Goal: Task Accomplishment & Management: Use online tool/utility

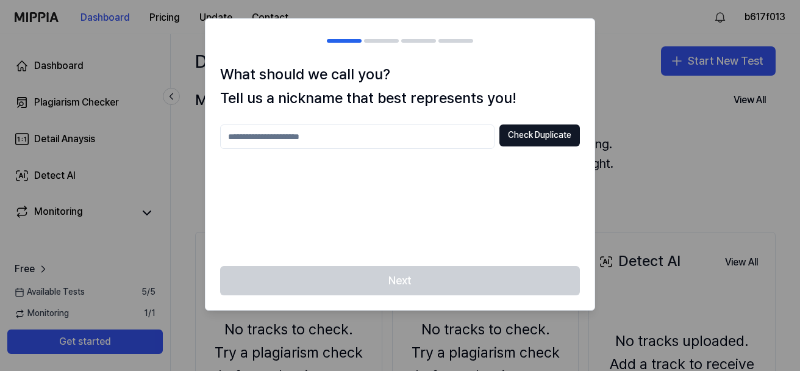
click at [407, 123] on div "What should we call you? Tell us a nickname that best represents you! Check Dup…" at bounding box center [399, 164] width 389 height 203
click at [393, 133] on input "text" at bounding box center [357, 136] width 274 height 24
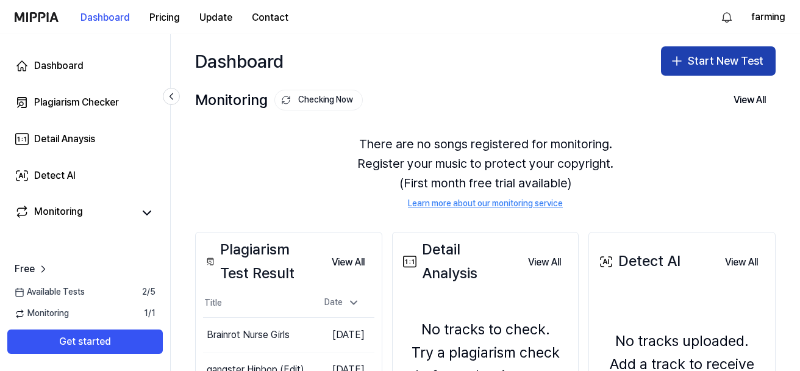
click at [698, 54] on button "Start New Test" at bounding box center [718, 60] width 115 height 29
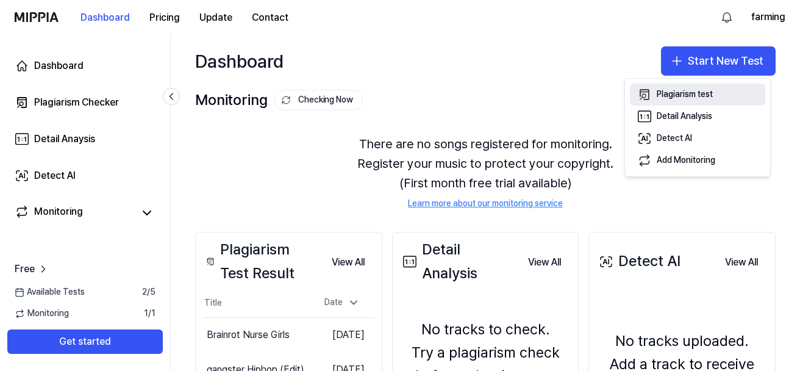
click at [654, 96] on button "Plagiarism test" at bounding box center [697, 95] width 135 height 22
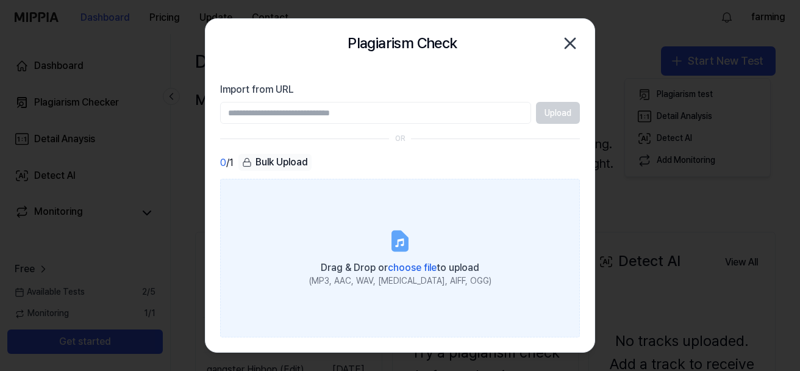
click at [241, 205] on label "Drag & Drop or choose file to upload (MP3, AAC, WAV, FLAC, AIFF, OGG)" at bounding box center [400, 258] width 360 height 158
click at [0, 0] on input "Drag & Drop or choose file to upload (MP3, AAC, WAV, FLAC, AIFF, OGG)" at bounding box center [0, 0] width 0 height 0
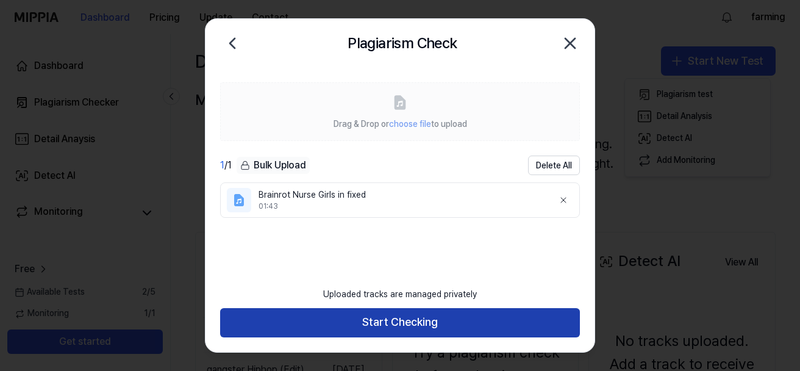
click at [495, 317] on button "Start Checking" at bounding box center [400, 322] width 360 height 29
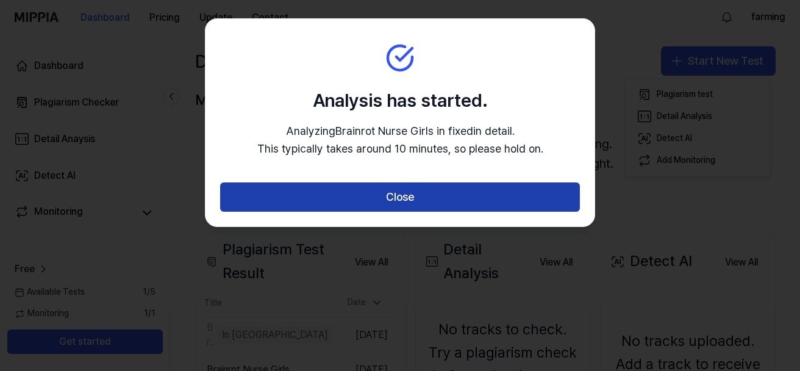
click at [555, 195] on button "Close" at bounding box center [400, 196] width 360 height 29
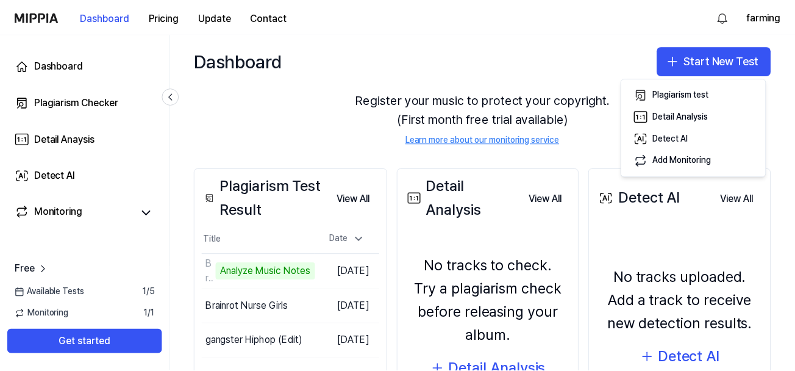
scroll to position [122, 0]
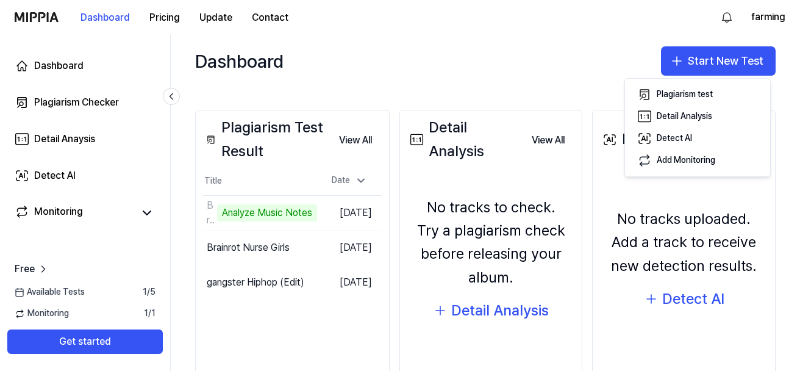
click at [420, 56] on div "Dashboard Start New Test" at bounding box center [485, 61] width 629 height 54
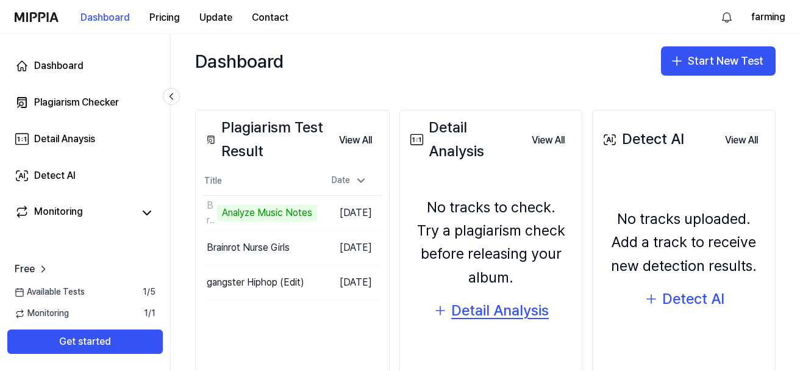
click at [460, 302] on div "Detail Analysis" at bounding box center [500, 310] width 98 height 23
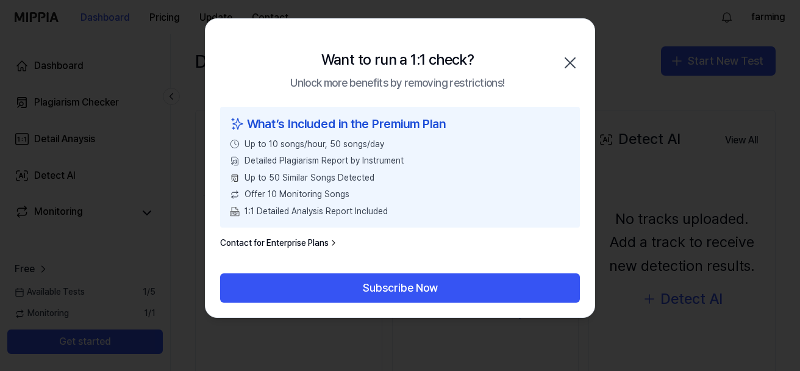
click at [571, 64] on icon "button" at bounding box center [570, 63] width 10 height 10
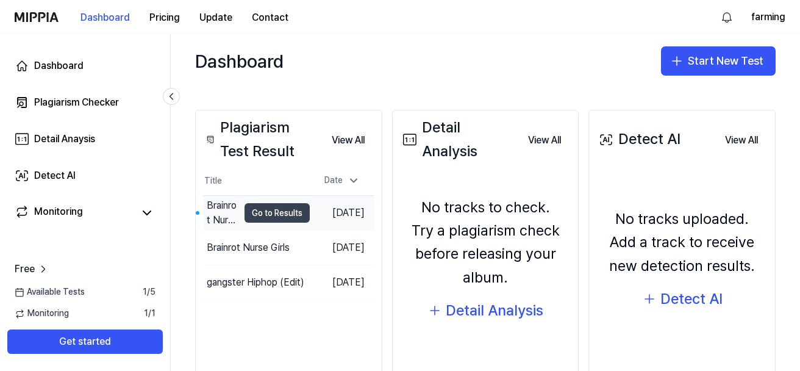
click at [245, 215] on button "Go to Results" at bounding box center [277, 213] width 65 height 20
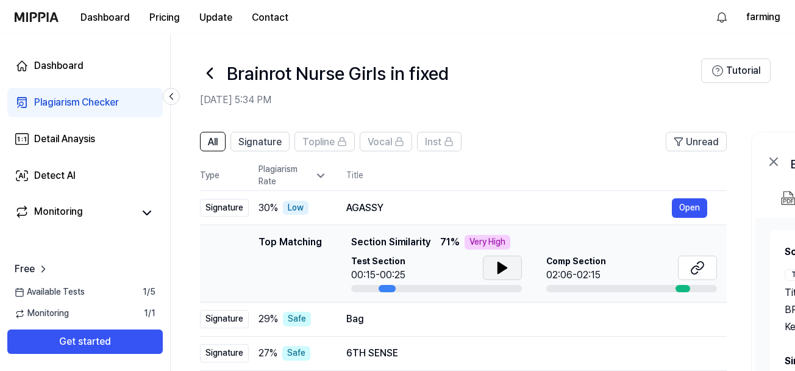
click at [496, 274] on icon at bounding box center [502, 267] width 15 height 15
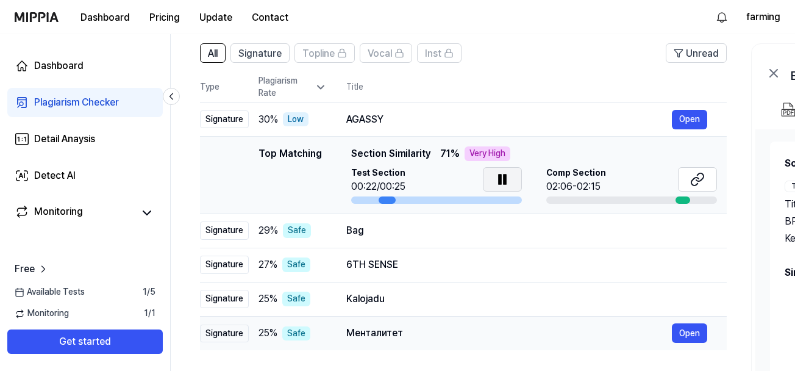
scroll to position [61, 0]
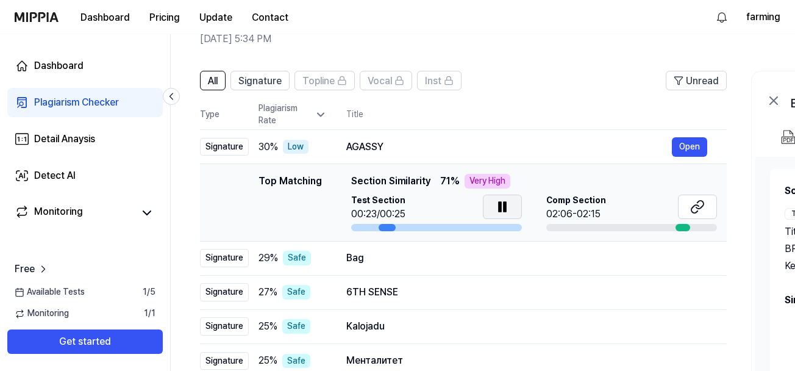
click at [515, 75] on header "All Signature Topline Vocal Inst Unread" at bounding box center [463, 85] width 527 height 29
click at [33, 79] on link "Dashboard" at bounding box center [84, 65] width 155 height 29
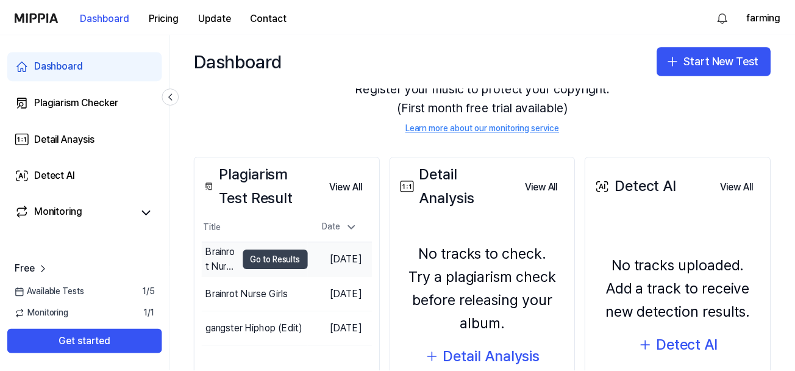
scroll to position [167, 0]
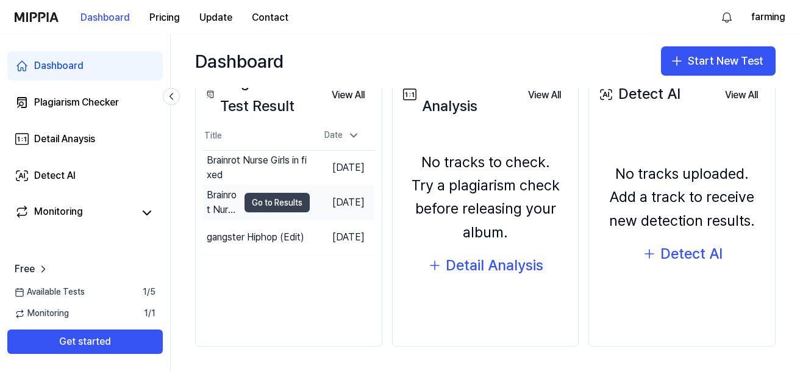
click at [245, 203] on button "Go to Results" at bounding box center [277, 203] width 65 height 20
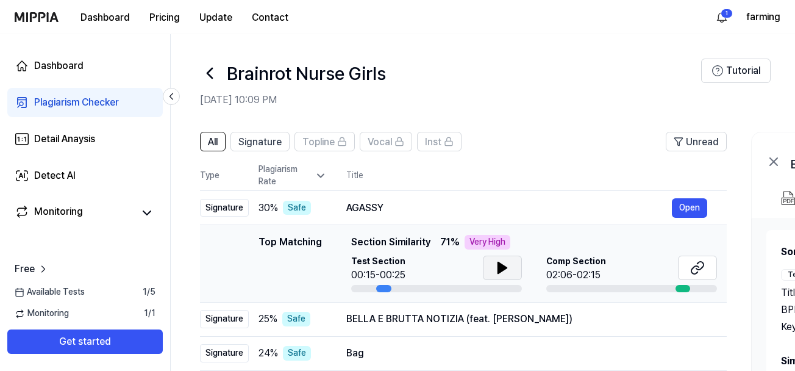
click at [500, 260] on icon at bounding box center [502, 267] width 15 height 15
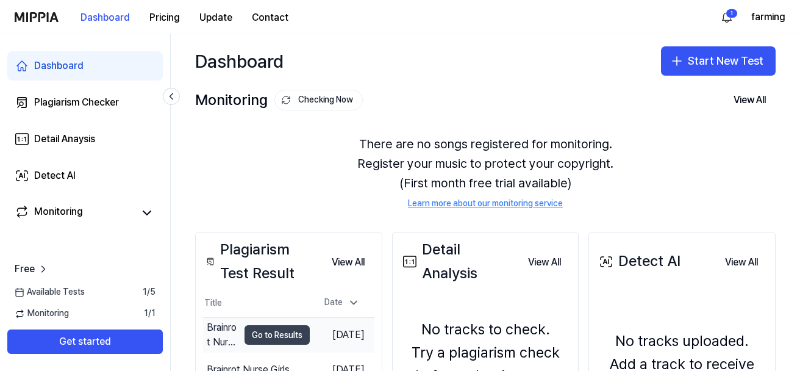
click at [245, 334] on button "Go to Results" at bounding box center [277, 335] width 65 height 20
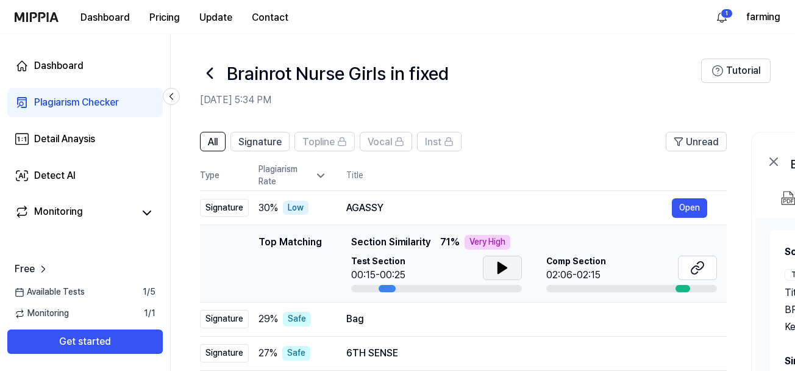
click at [498, 271] on icon at bounding box center [502, 267] width 9 height 11
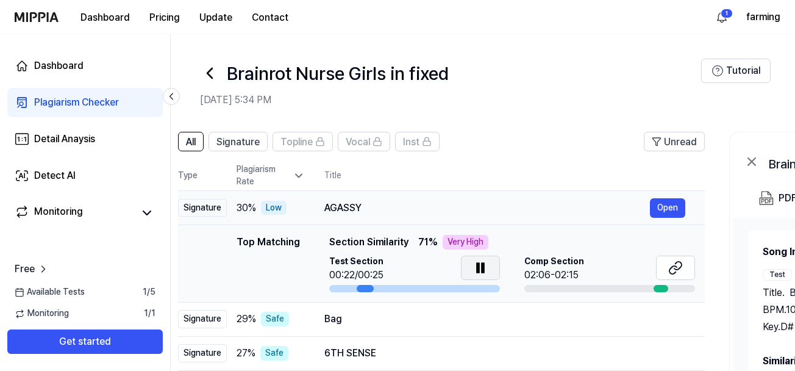
scroll to position [0, 25]
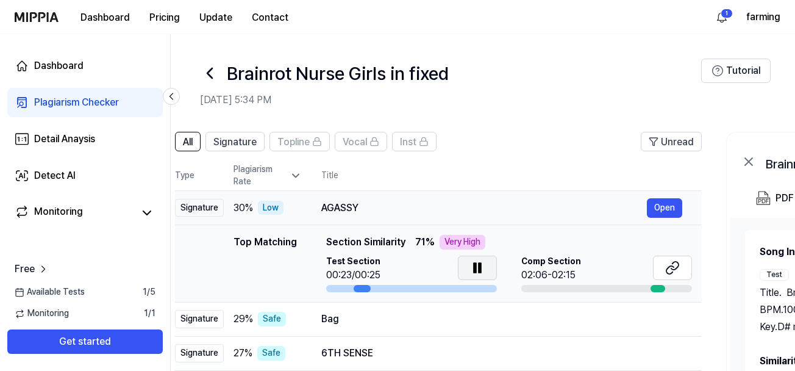
drag, startPoint x: 302, startPoint y: 207, endPoint x: 277, endPoint y: 209, distance: 25.1
click at [277, 209] on div "Low" at bounding box center [271, 208] width 26 height 15
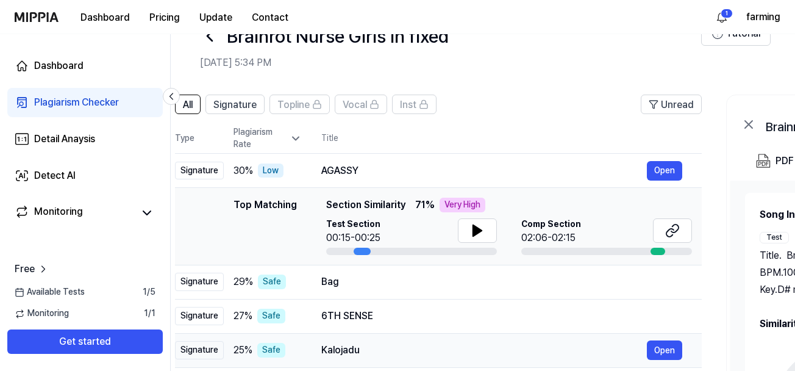
scroll to position [0, 0]
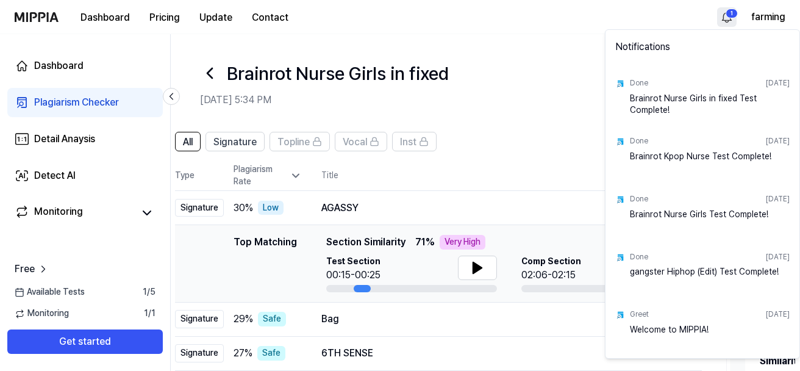
click at [720, 24] on html "Dashboard Pricing Update Contact 1 farming Dashboard Plagiarism Checker Detail …" at bounding box center [400, 185] width 800 height 371
click at [724, 19] on html "Dashboard Pricing Update Contact farming Dashboard Plagiarism Checker Detail An…" at bounding box center [400, 185] width 800 height 371
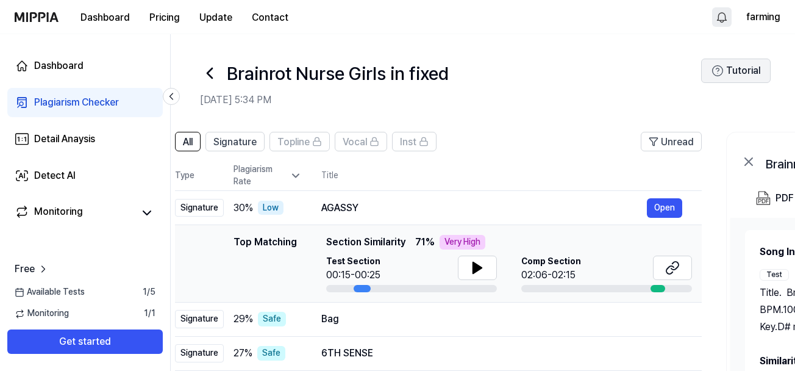
click at [715, 69] on icon at bounding box center [718, 71] width 12 height 12
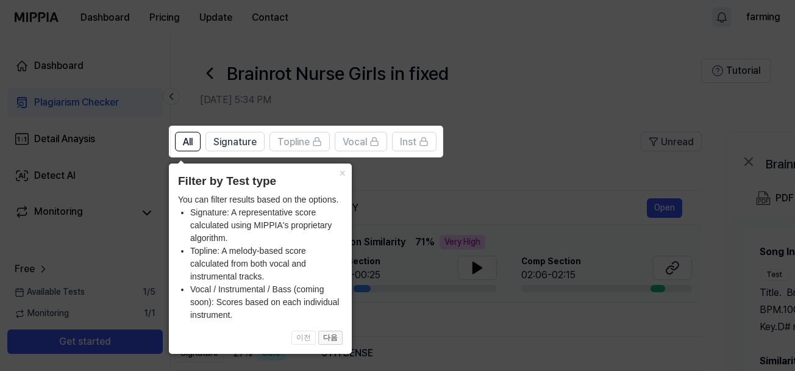
click at [329, 334] on button "다음" at bounding box center [330, 337] width 24 height 15
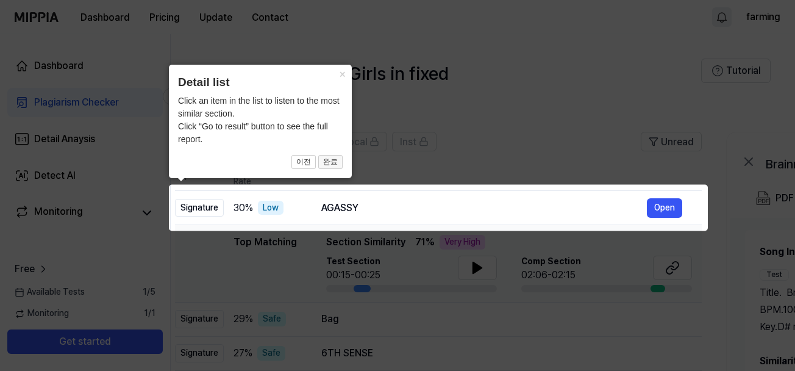
click at [330, 168] on button "완료" at bounding box center [330, 162] width 24 height 15
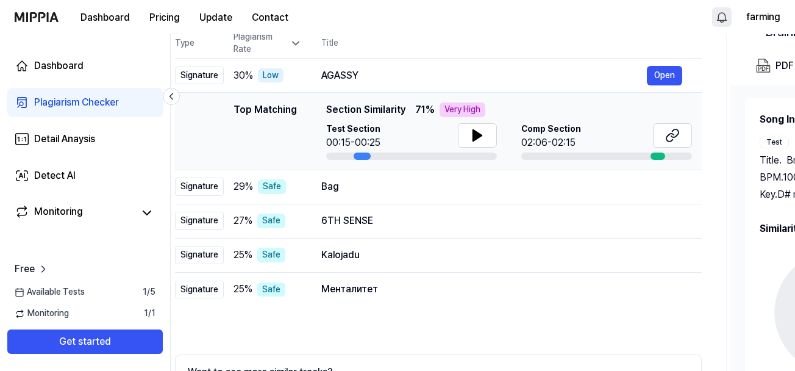
scroll to position [122, 0]
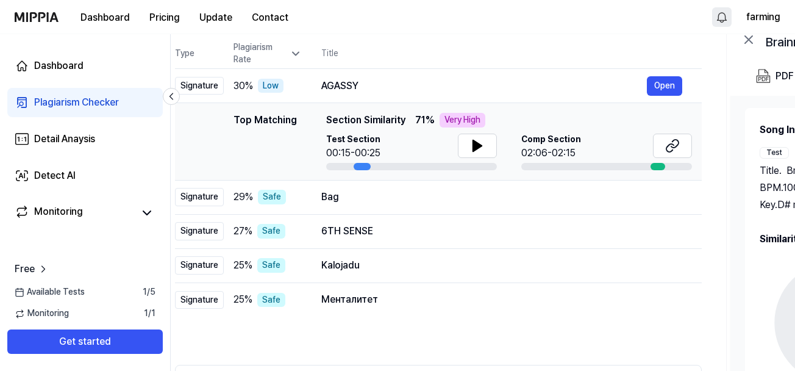
click at [380, 60] on th "Title" at bounding box center [511, 53] width 380 height 29
click at [359, 79] on div "AGASSY" at bounding box center [484, 86] width 326 height 15
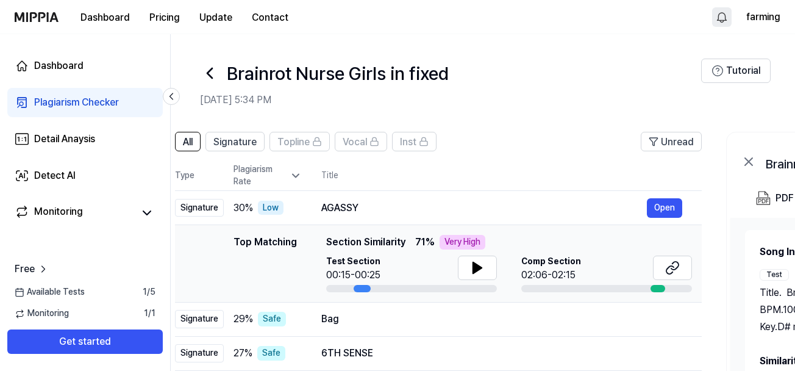
click at [703, 4] on div "Dashboard Pricing Update Contact farming" at bounding box center [398, 17] width 766 height 34
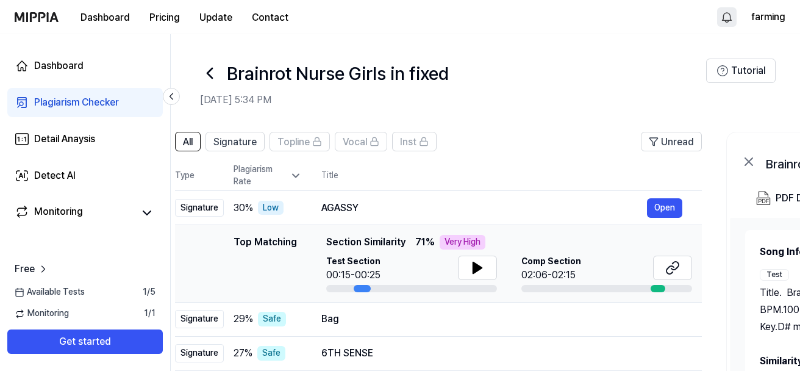
click at [714, 15] on html "Dashboard Pricing Update Contact farming Dashboard Plagiarism Checker Detail An…" at bounding box center [400, 185] width 800 height 371
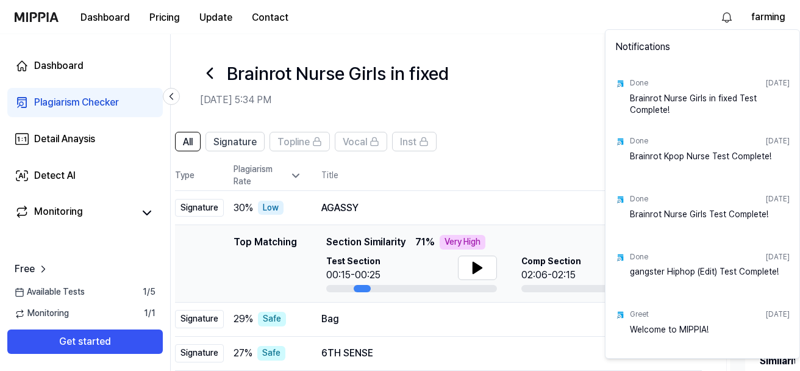
click at [729, 20] on html "Dashboard Pricing Update Contact farming Dashboard Plagiarism Checker Detail An…" at bounding box center [400, 185] width 800 height 371
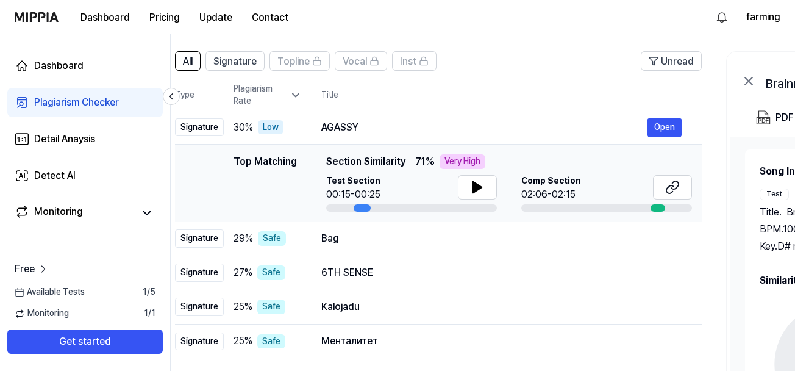
scroll to position [61, 0]
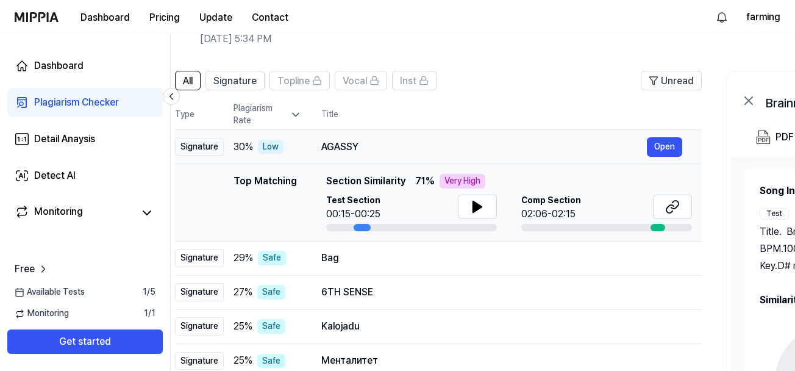
click at [311, 154] on td "AGASSY Open" at bounding box center [502, 147] width 400 height 34
click at [304, 143] on td "AGASSY Open" at bounding box center [502, 147] width 400 height 34
drag, startPoint x: 213, startPoint y: 213, endPoint x: 196, endPoint y: 225, distance: 20.5
click at [213, 213] on div "Top Matching Top Matching Section Similarity 71 % Very High Test Section 00:15-…" at bounding box center [438, 202] width 507 height 57
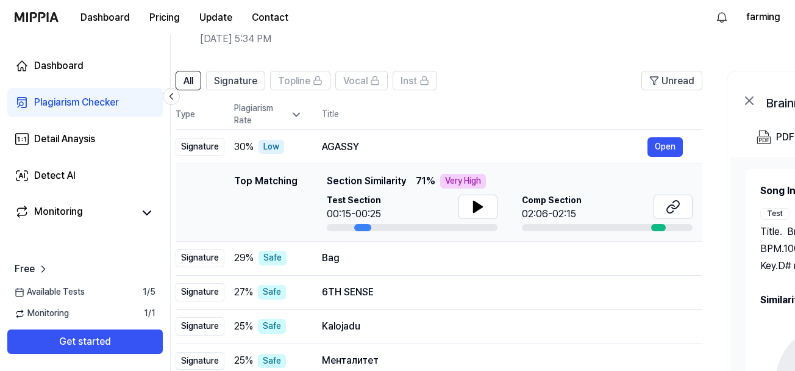
click at [180, 237] on td "Top Matching Top Matching Section Similarity 71 % Very High Test Section 00:15-…" at bounding box center [439, 202] width 527 height 77
click at [288, 118] on div "Plagiarism Rate" at bounding box center [268, 114] width 68 height 24
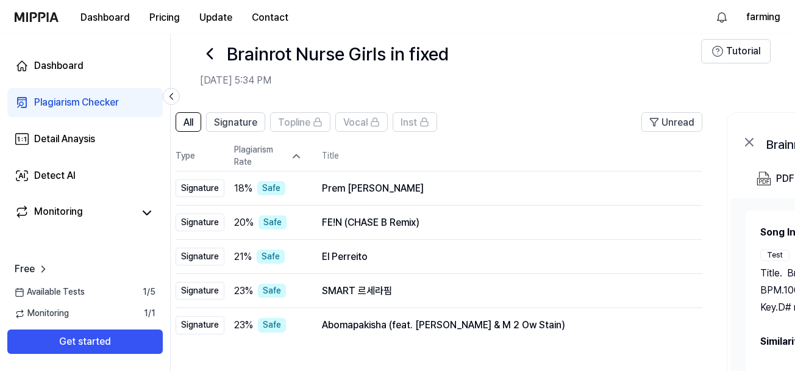
scroll to position [0, 0]
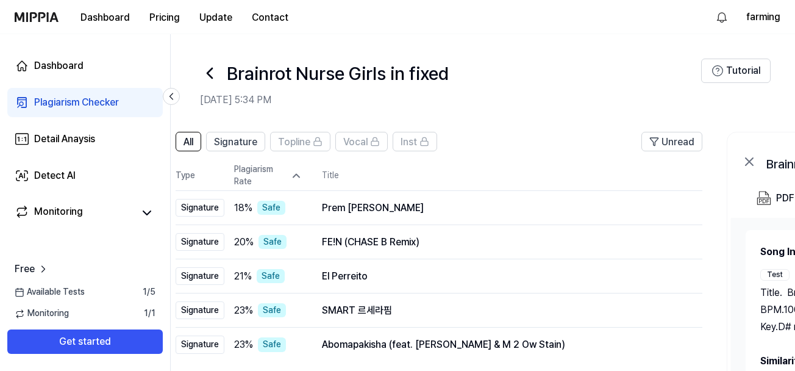
click at [295, 183] on div "Plagiarism Rate" at bounding box center [268, 175] width 68 height 24
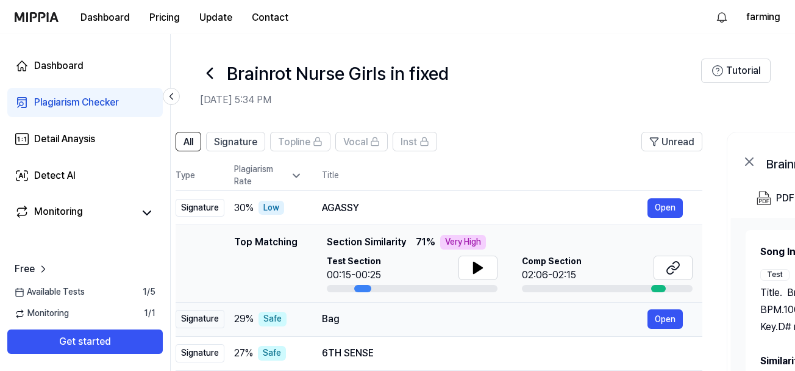
click at [371, 310] on div "Bag Open" at bounding box center [502, 319] width 361 height 20
